Goal: Transaction & Acquisition: Purchase product/service

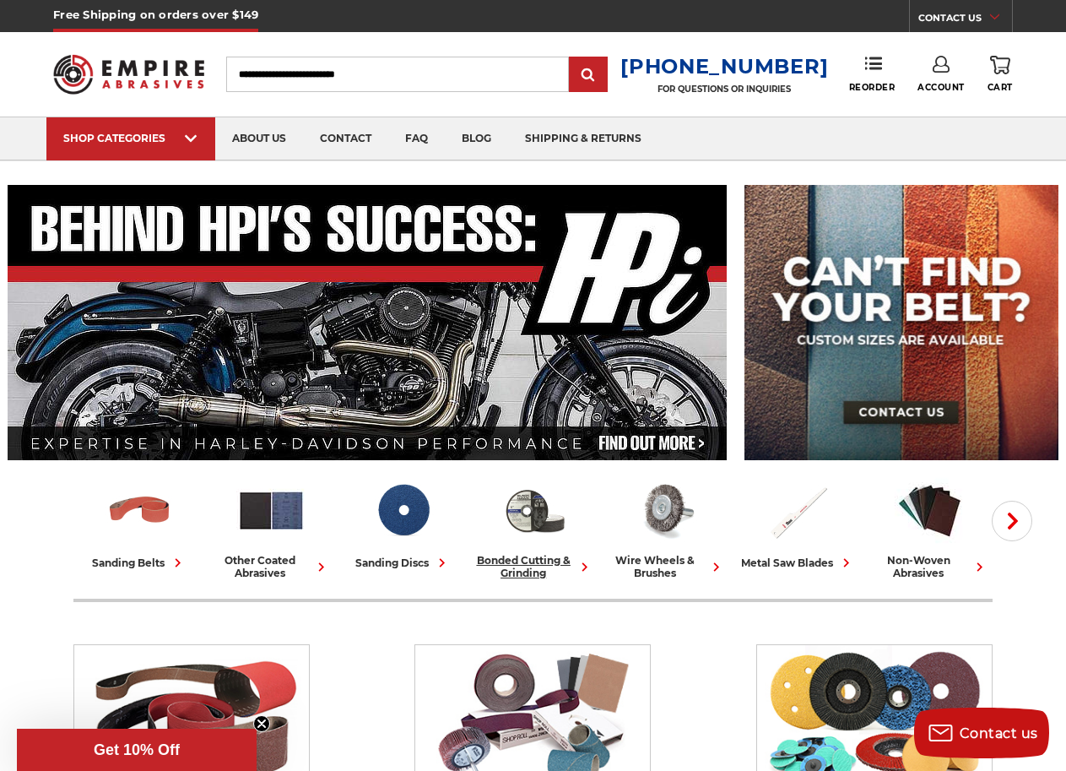
click at [524, 559] on div "bonded cutting & grinding" at bounding box center [534, 566] width 118 height 25
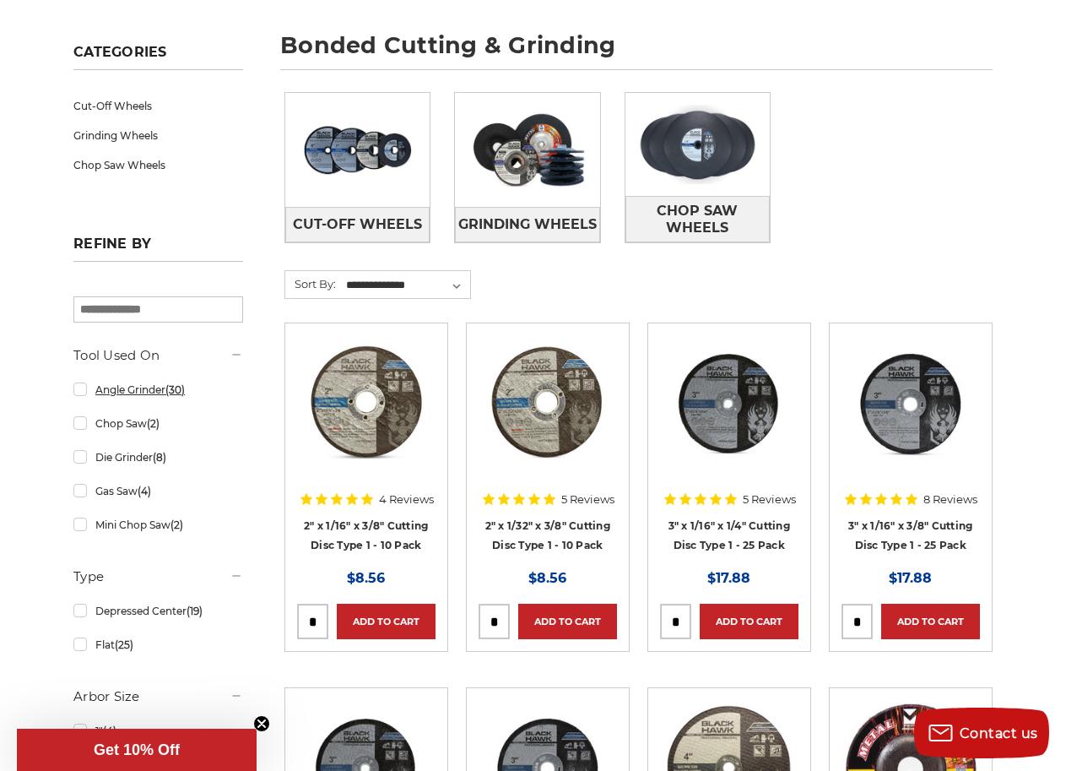
click at [142, 389] on link "Angle Grinder (30)" at bounding box center [158, 390] width 170 height 30
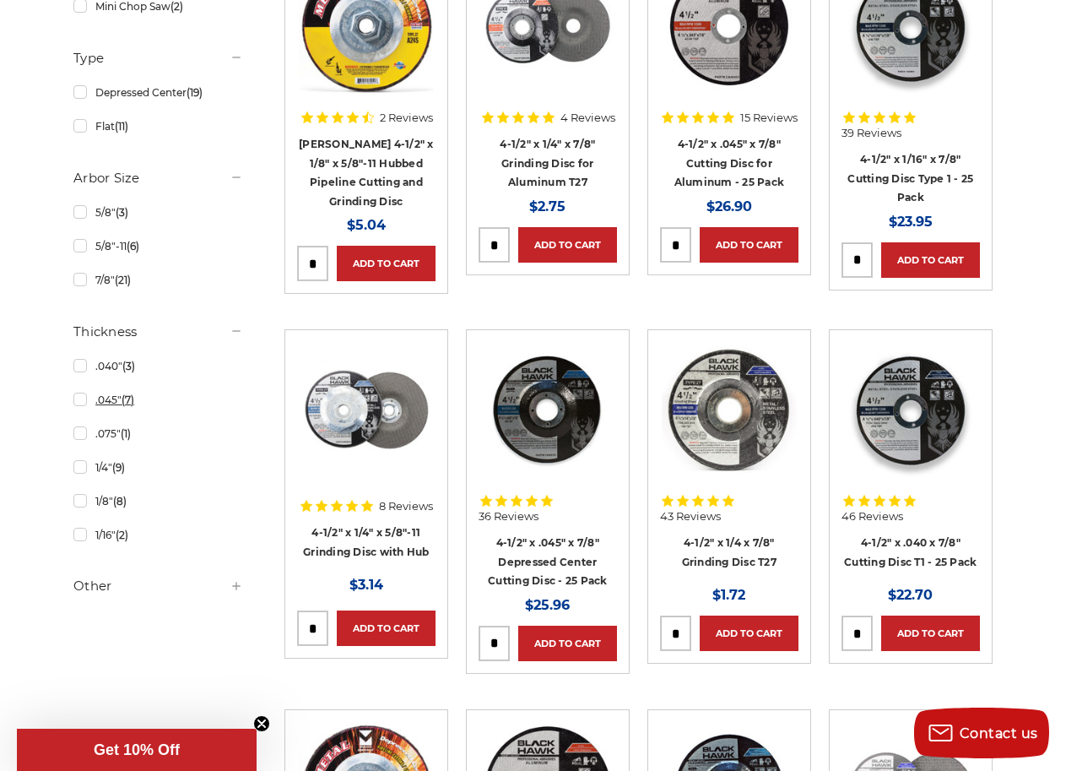
scroll to position [809, 0]
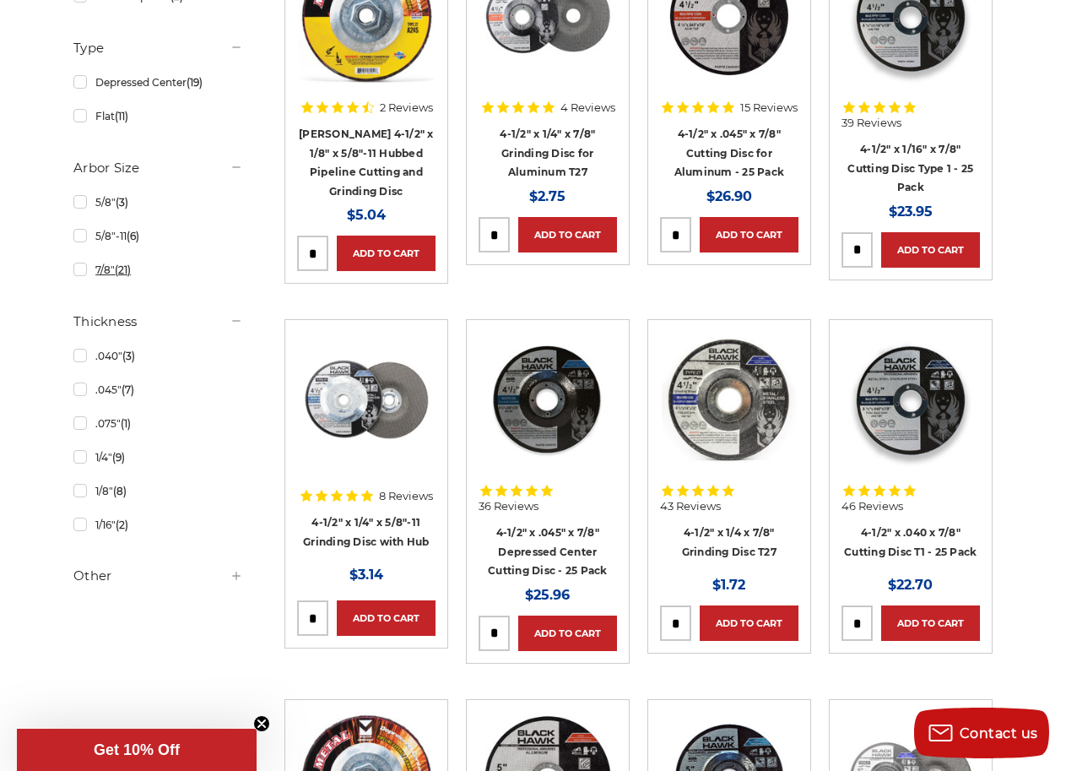
click at [103, 274] on link "7/8" (21)" at bounding box center [158, 270] width 170 height 30
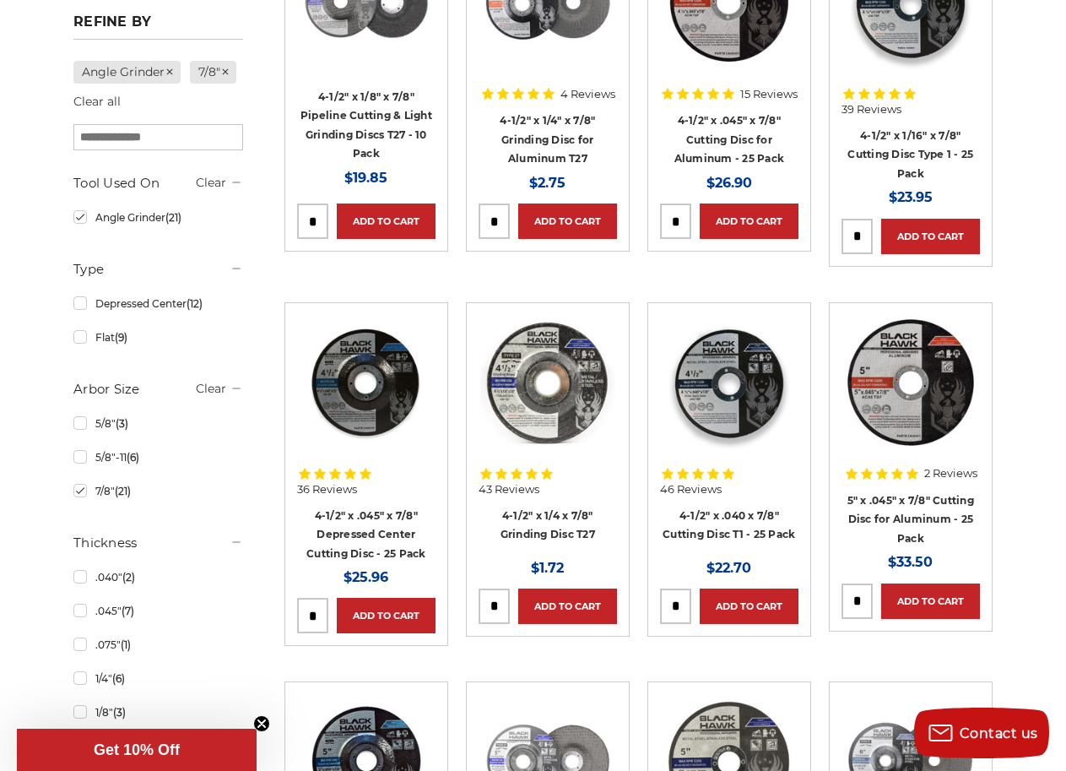
scroll to position [462, 0]
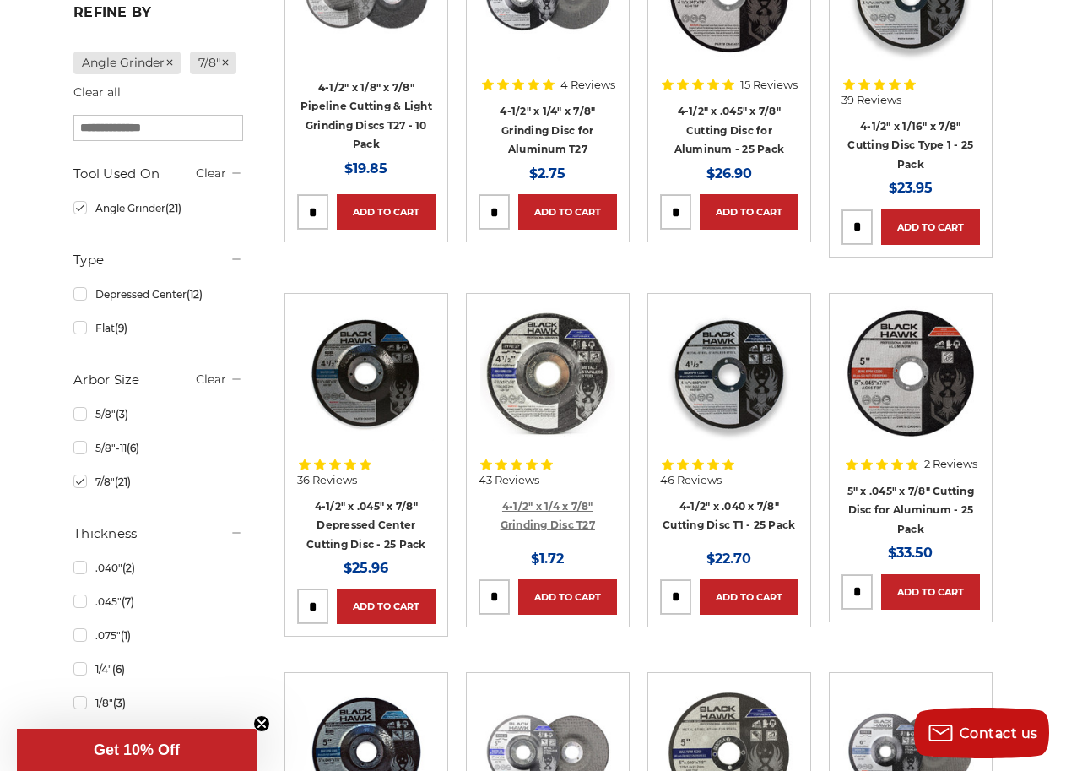
click at [555, 521] on link "4-1/2" x 1/4 x 7/8" Grinding Disc T27" at bounding box center [548, 516] width 95 height 32
